Goal: Purchase product/service

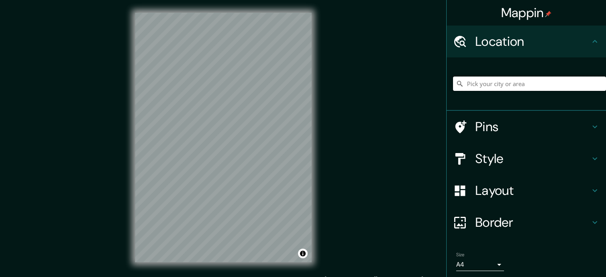
click at [499, 83] on input "Pick your city or area" at bounding box center [529, 84] width 153 height 14
click at [497, 83] on input "Pick your city or area" at bounding box center [529, 84] width 153 height 14
click at [576, 154] on h4 "Style" at bounding box center [533, 159] width 115 height 16
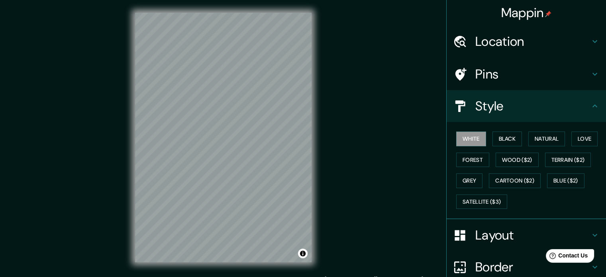
click at [532, 43] on h4 "Location" at bounding box center [533, 41] width 115 height 16
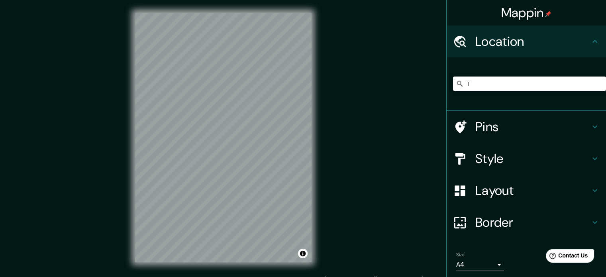
click at [480, 86] on input "T" at bounding box center [529, 84] width 153 height 14
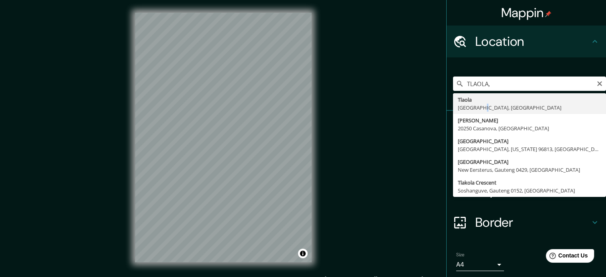
type input "[GEOGRAPHIC_DATA], [GEOGRAPHIC_DATA], [GEOGRAPHIC_DATA]"
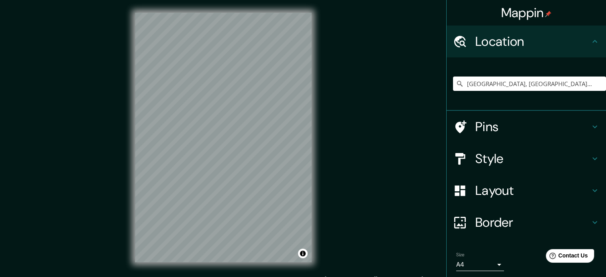
click at [343, 196] on div "Mappin Location [GEOGRAPHIC_DATA], [GEOGRAPHIC_DATA], [GEOGRAPHIC_DATA] Pins St…" at bounding box center [303, 144] width 606 height 288
click at [499, 152] on h4 "Style" at bounding box center [533, 159] width 115 height 16
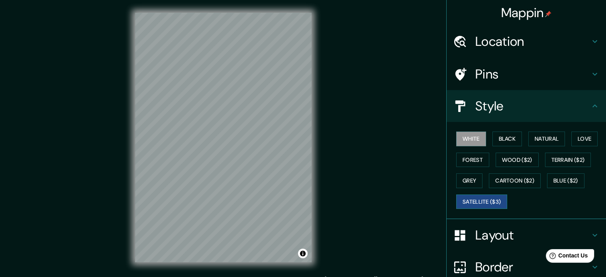
click at [470, 197] on button "Satellite ($3)" at bounding box center [482, 202] width 51 height 15
